Goal: Transaction & Acquisition: Purchase product/service

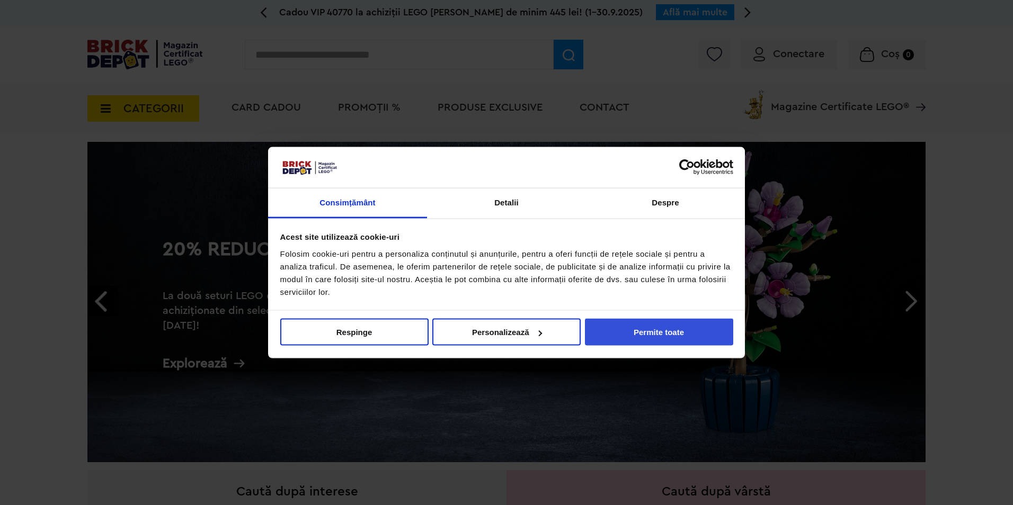
click at [686, 327] on button "Permite toate" at bounding box center [659, 332] width 148 height 27
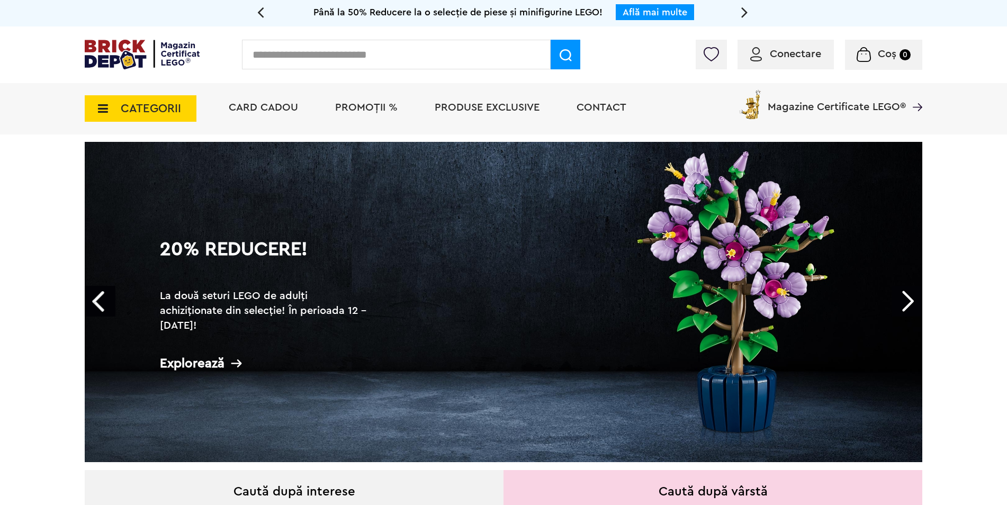
click at [798, 63] on div "Conectare" at bounding box center [786, 55] width 96 height 30
click at [797, 57] on span "Conectare" at bounding box center [795, 54] width 51 height 11
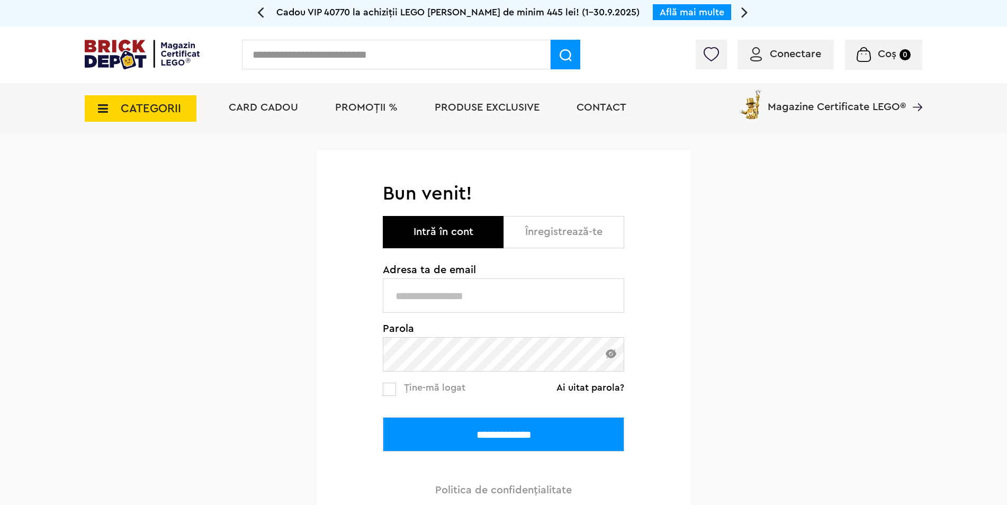
click at [489, 288] on input "text" at bounding box center [504, 296] width 242 height 34
type input "**********"
click at [490, 441] on input "**********" at bounding box center [504, 434] width 242 height 34
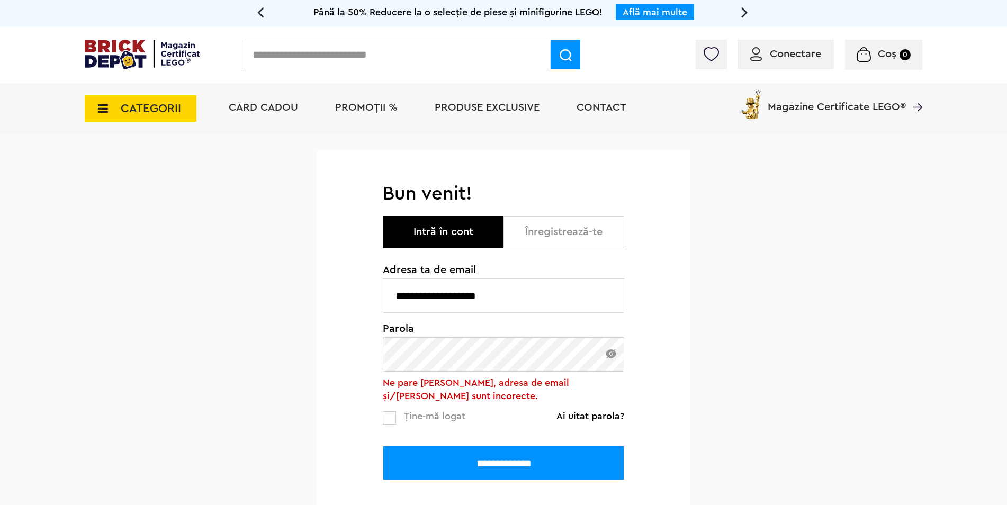
click at [383, 446] on input "**********" at bounding box center [504, 463] width 242 height 34
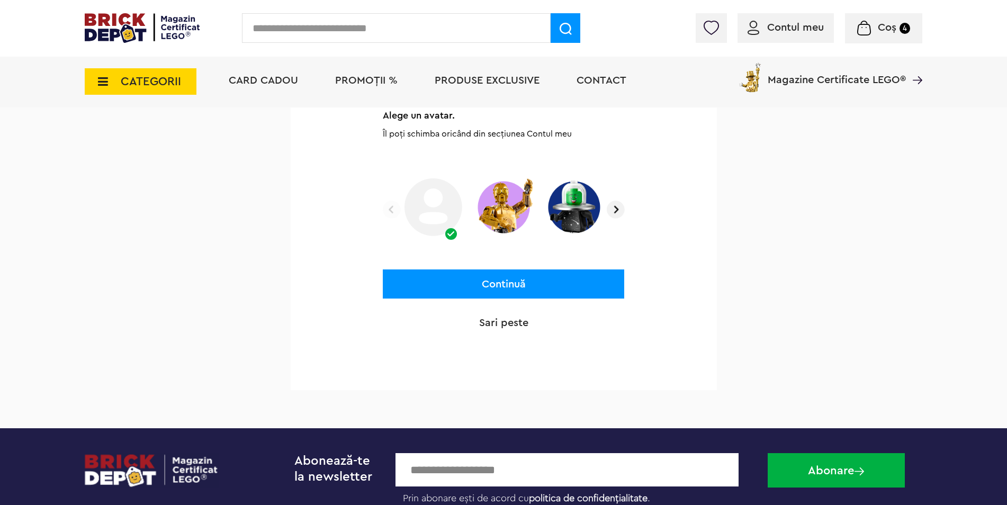
scroll to position [159, 0]
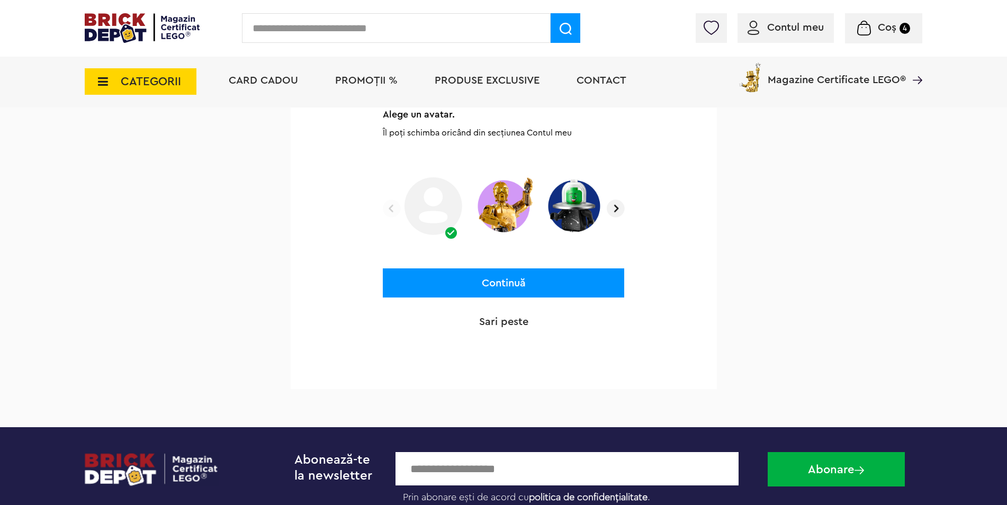
click at [528, 324] on p "Sari peste" at bounding box center [504, 322] width 242 height 15
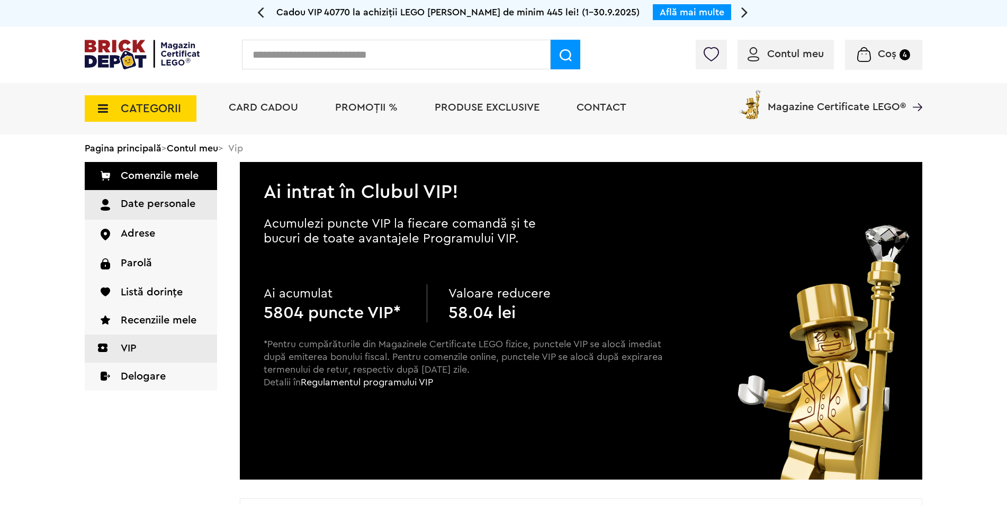
click at [159, 211] on link "Date personale" at bounding box center [151, 205] width 132 height 30
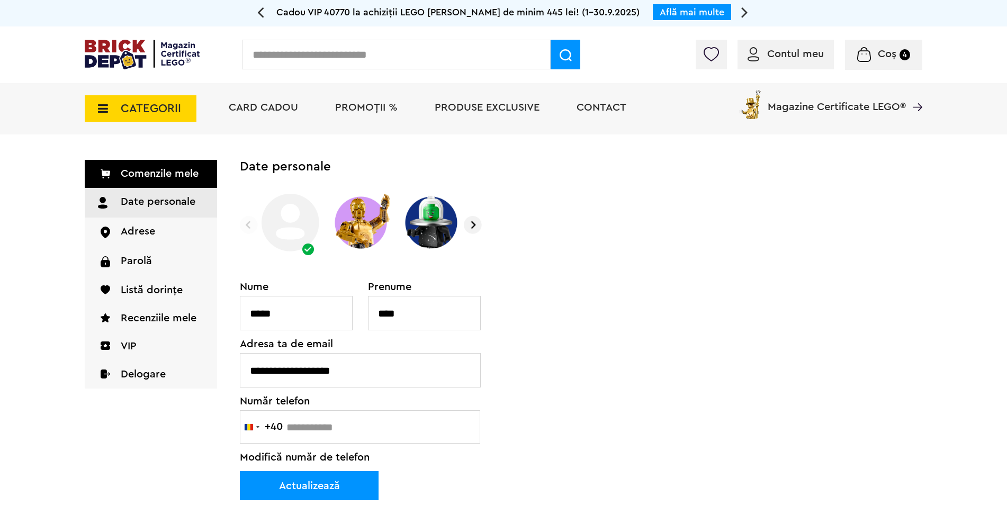
click at [368, 230] on img at bounding box center [360, 223] width 63 height 66
click at [428, 230] on img at bounding box center [431, 223] width 63 height 66
click at [267, 235] on img at bounding box center [290, 223] width 63 height 66
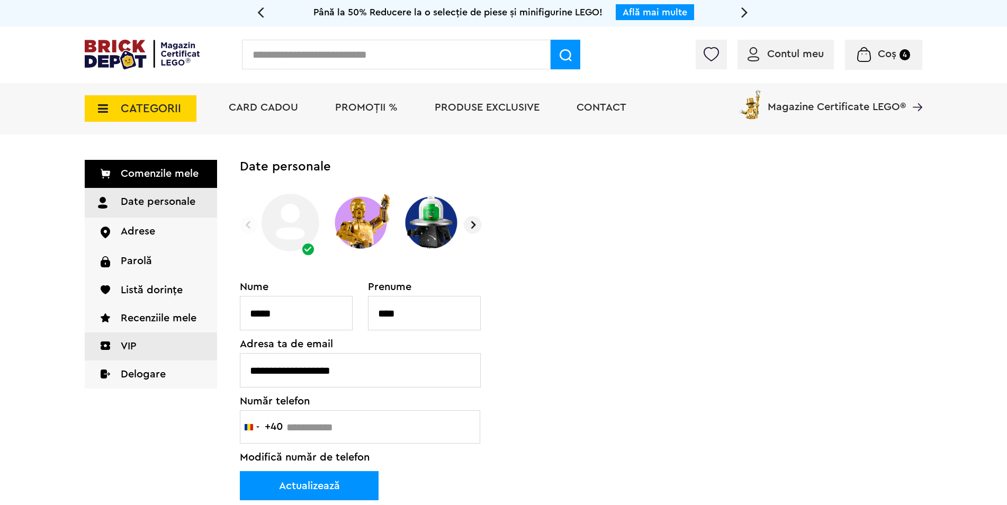
click at [129, 338] on link "VIP" at bounding box center [151, 347] width 132 height 28
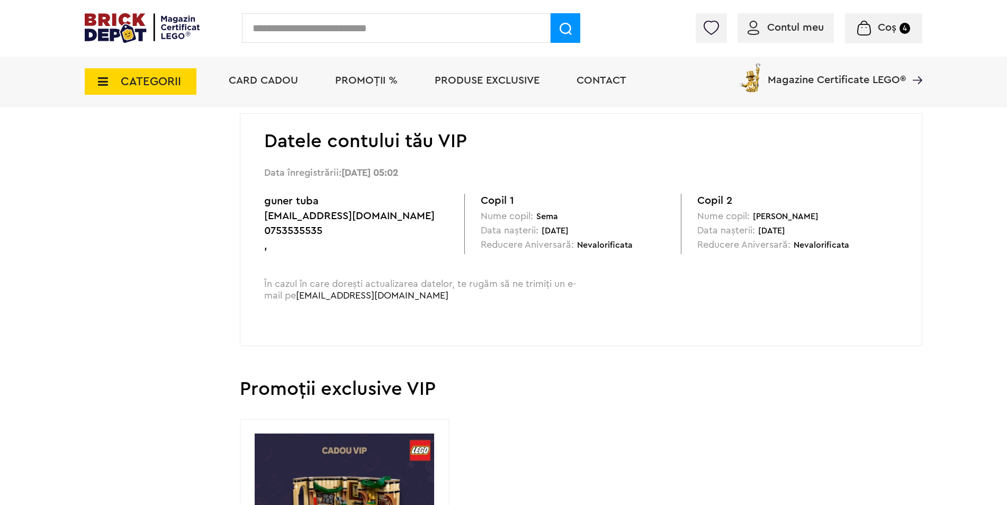
scroll to position [212, 0]
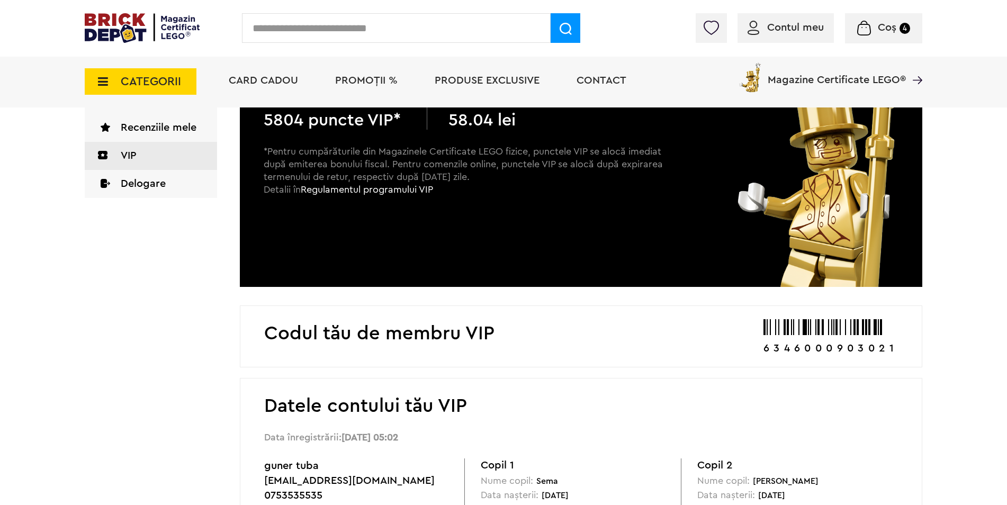
click at [891, 37] on div "Coș 4" at bounding box center [883, 28] width 77 height 30
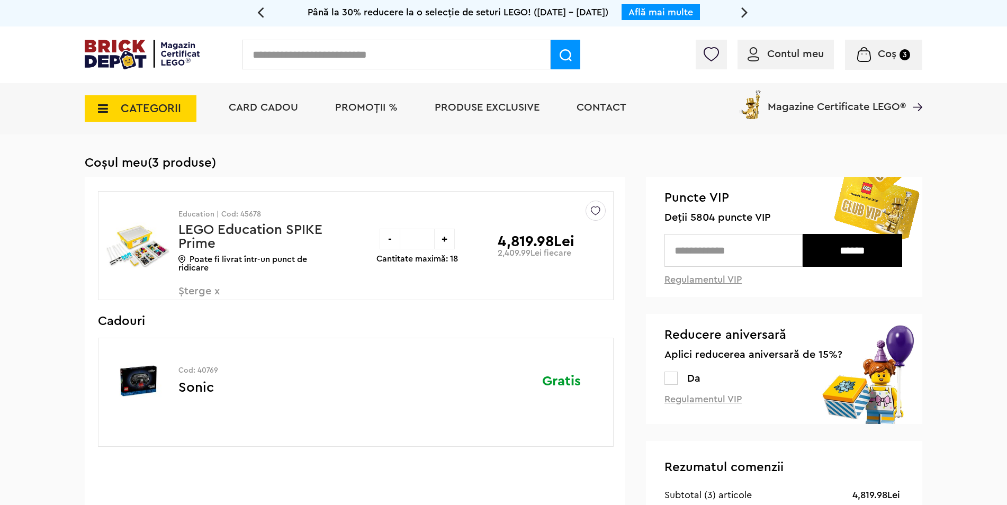
click at [141, 381] on img at bounding box center [138, 381] width 65 height 79
click at [580, 385] on div "Gratis" at bounding box center [539, 380] width 83 height 85
drag, startPoint x: 219, startPoint y: 373, endPoint x: 178, endPoint y: 370, distance: 40.3
click at [178, 370] on p "Cod: 40769" at bounding box center [253, 370] width 151 height 7
drag, startPoint x: 178, startPoint y: 370, endPoint x: 185, endPoint y: 368, distance: 6.7
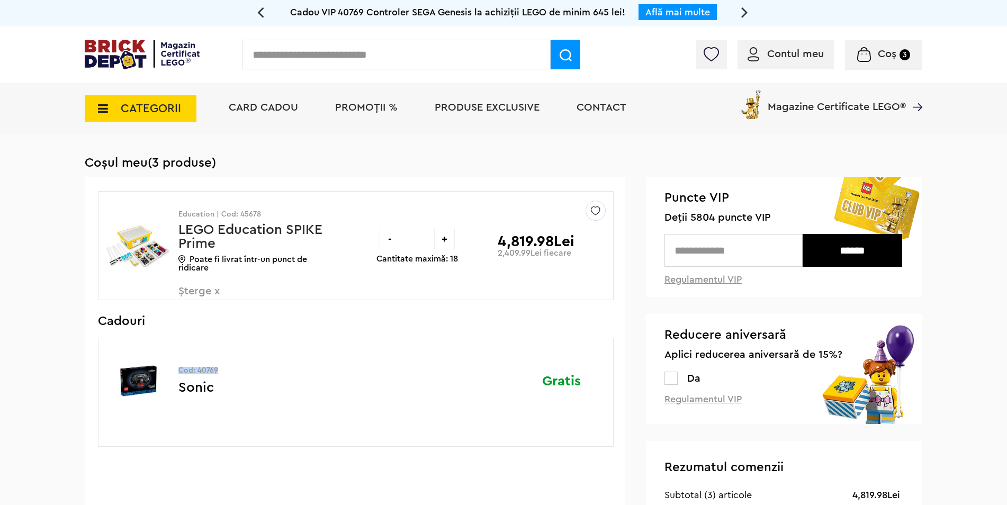
copy p "Cod: 40769"
click at [676, 375] on label at bounding box center [671, 378] width 13 height 13
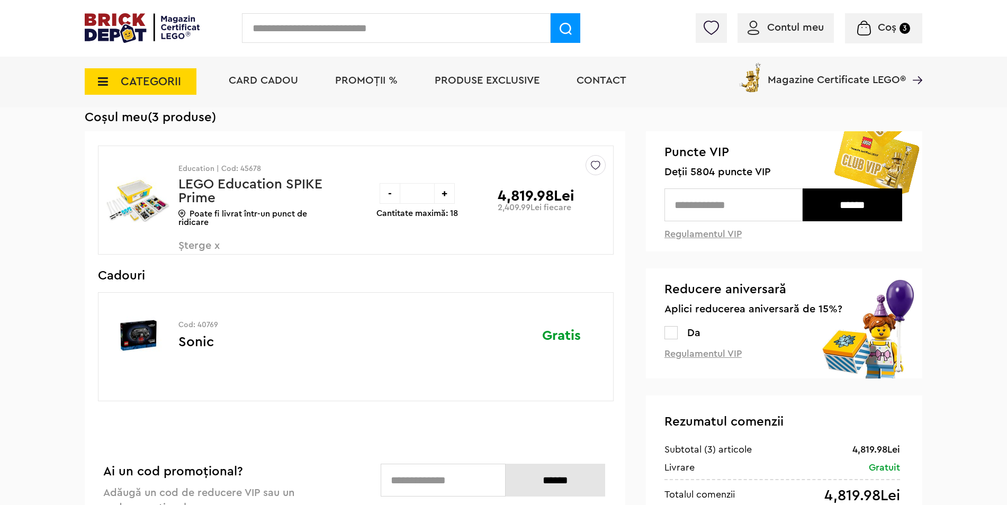
scroll to position [53, 0]
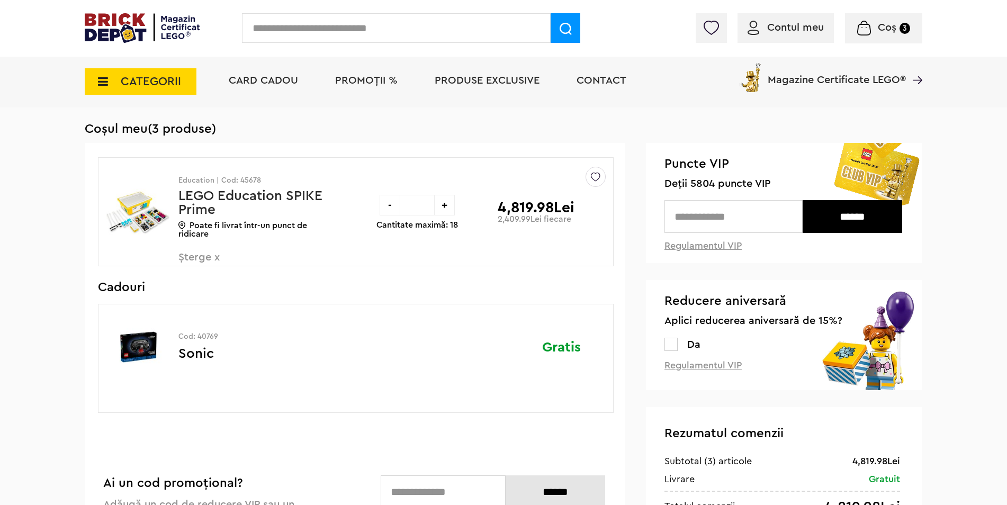
click at [389, 204] on div "-" at bounding box center [390, 205] width 21 height 21
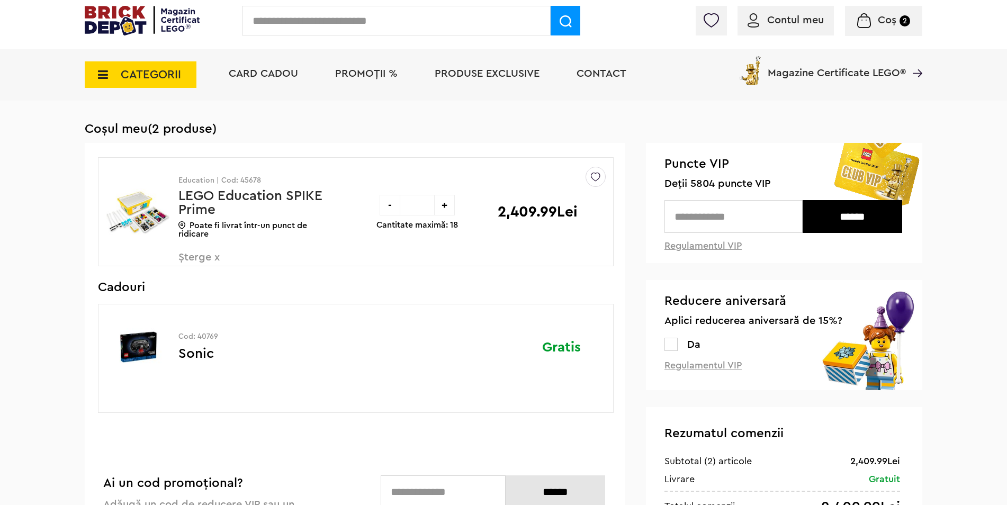
click at [0, 0] on div at bounding box center [0, 0] width 0 height 0
